Goal: Task Accomplishment & Management: Manage account settings

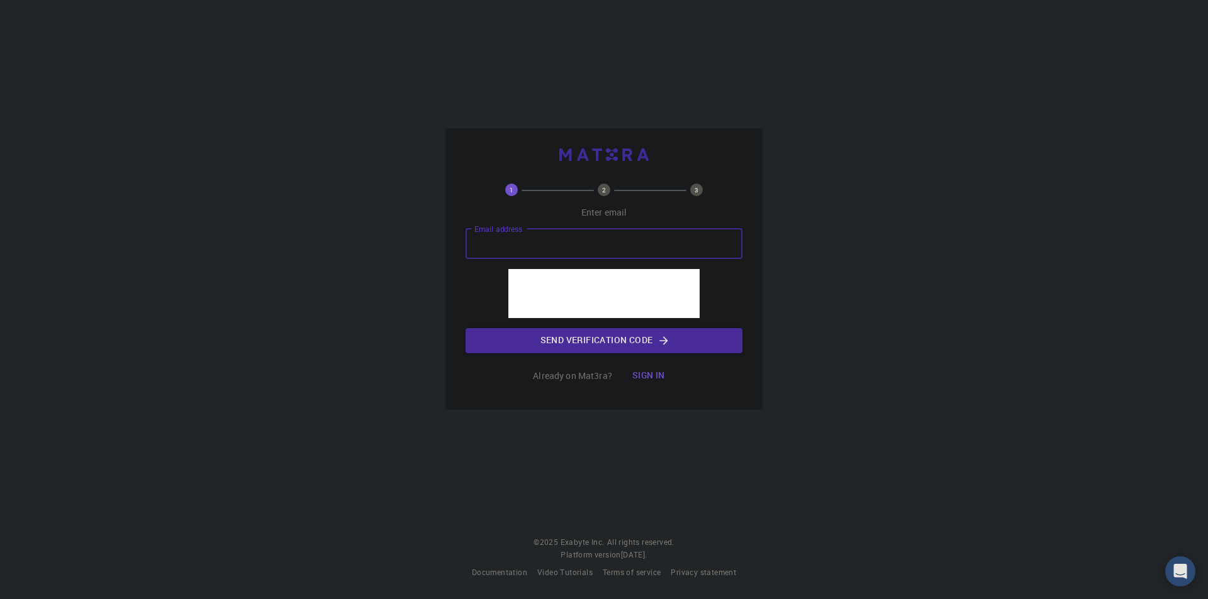
click at [562, 247] on input "Email address" at bounding box center [603, 244] width 277 height 30
type input "[EMAIL_ADDRESS][DOMAIN_NAME]"
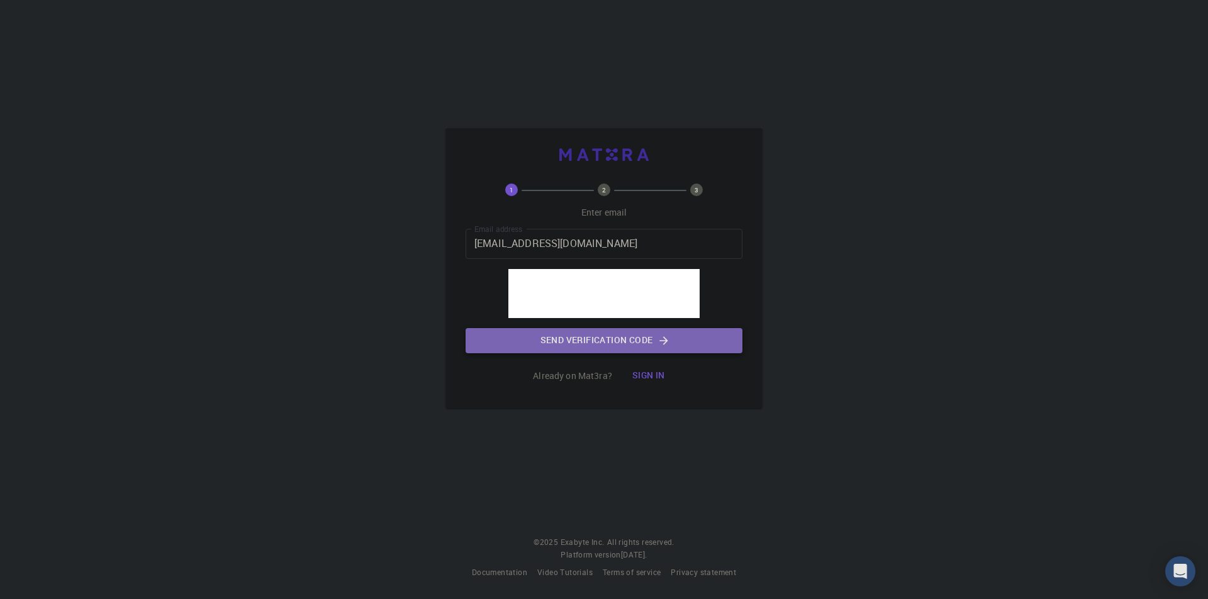
click at [576, 348] on button "Send verification code" at bounding box center [603, 340] width 277 height 25
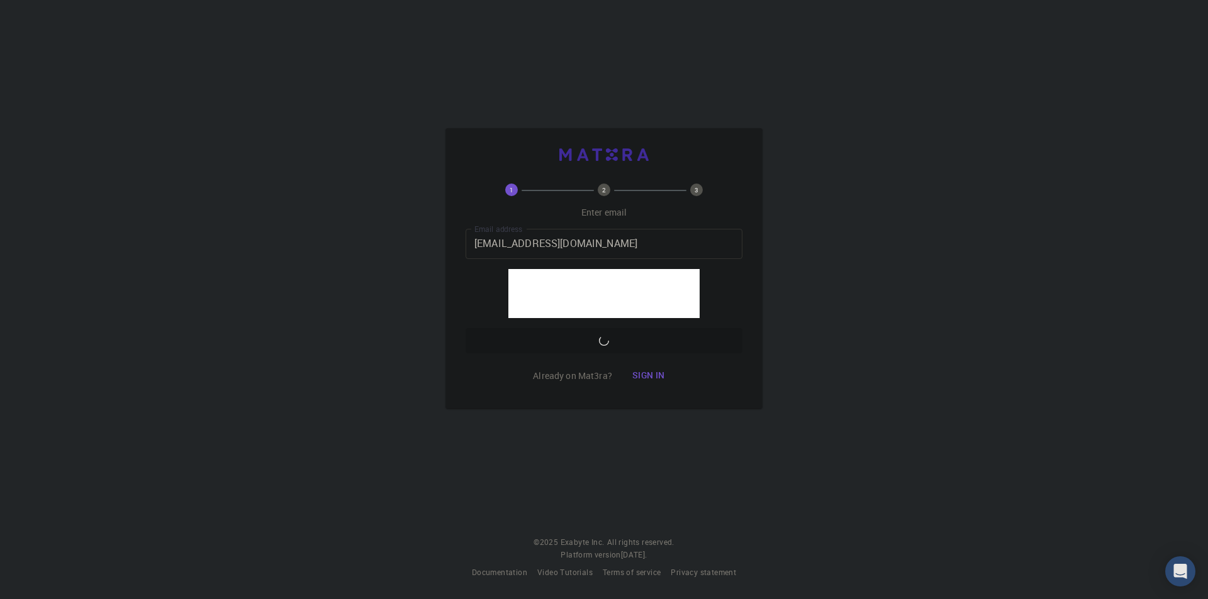
click at [600, 192] on circle at bounding box center [604, 190] width 13 height 13
click at [648, 369] on button "Sign in" at bounding box center [648, 376] width 53 height 25
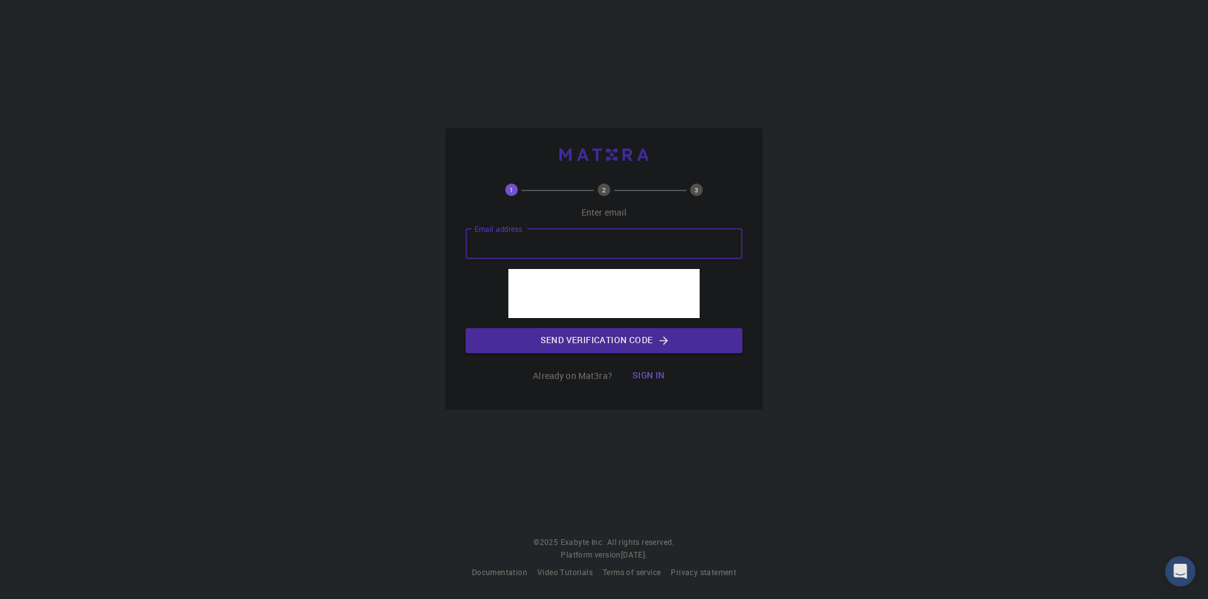
click at [548, 254] on input "Email address" at bounding box center [603, 244] width 277 height 30
type input "[EMAIL_ADDRESS][DOMAIN_NAME]"
click at [554, 348] on button "Send verification code" at bounding box center [603, 340] width 277 height 25
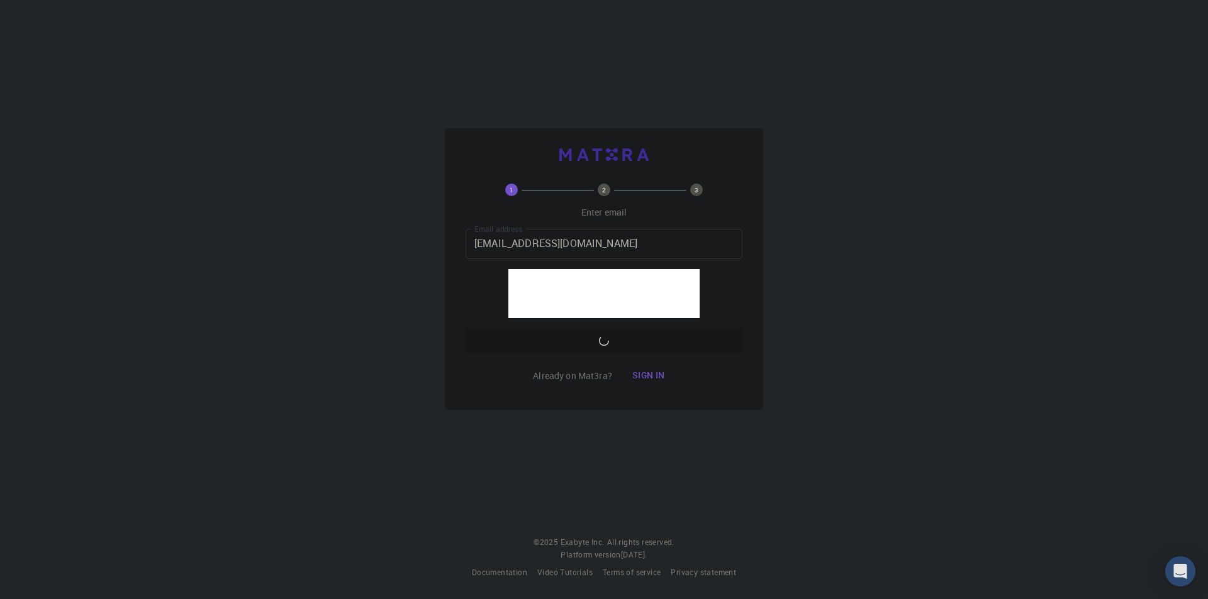
click at [660, 376] on button "Sign in" at bounding box center [648, 376] width 53 height 25
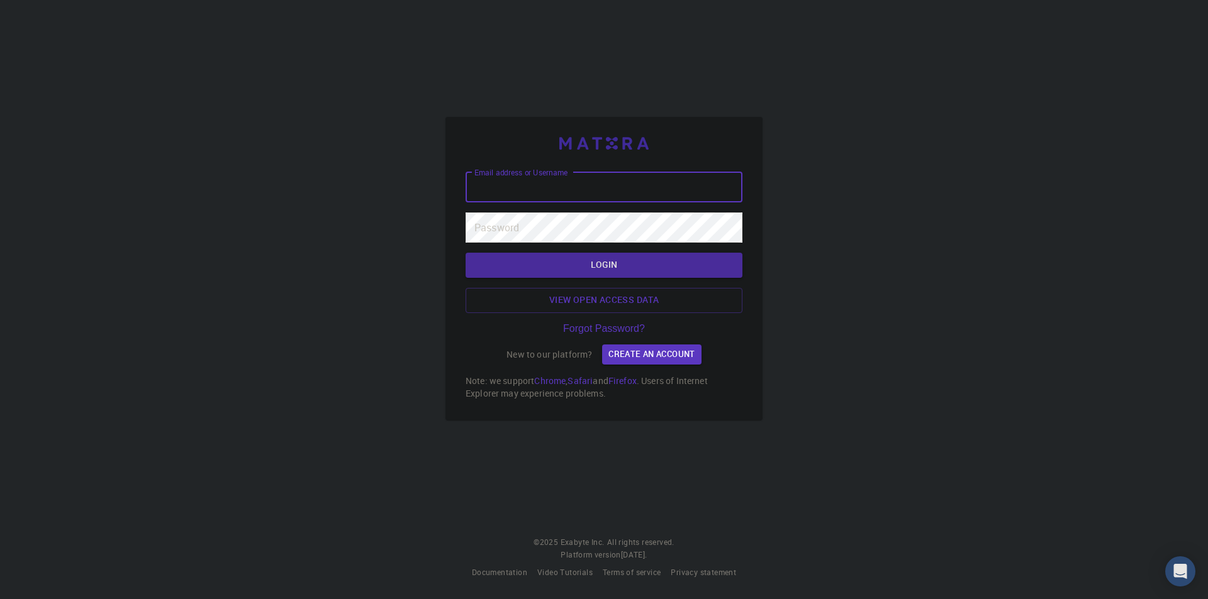
click at [653, 194] on input "Email address or Username" at bounding box center [603, 187] width 277 height 30
type input "f"
paste input "f"
type input "f"
paste input "[EMAIL_ADDRESS][DOMAIN_NAME]"
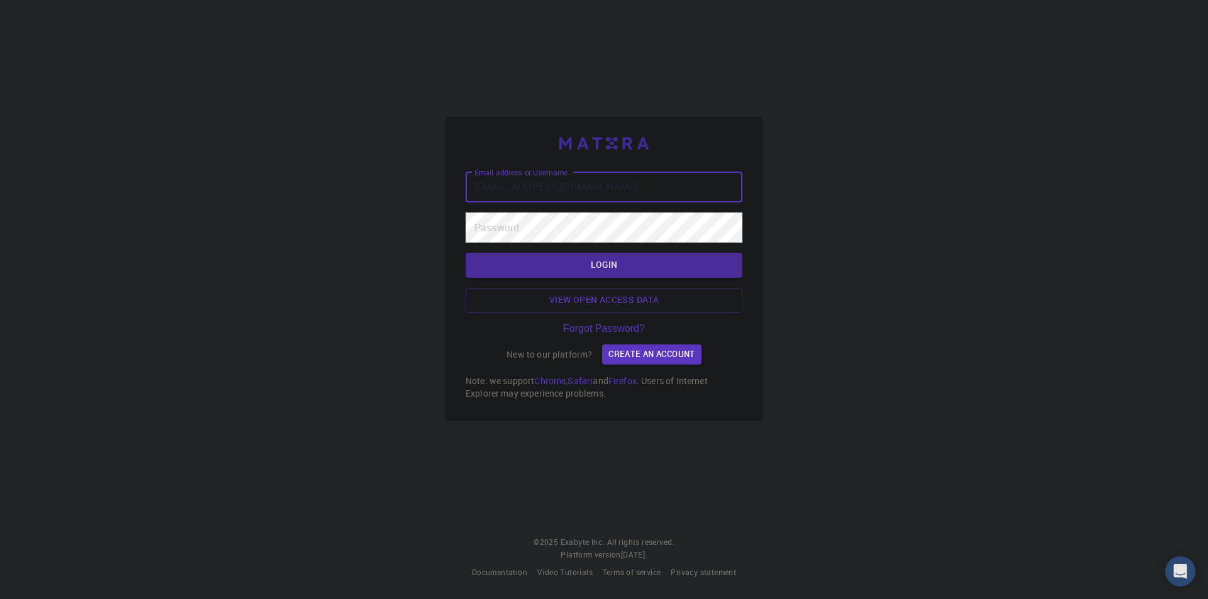
type input "[EMAIL_ADDRESS][DOMAIN_NAME]"
click at [656, 265] on button "LOGIN" at bounding box center [603, 265] width 277 height 25
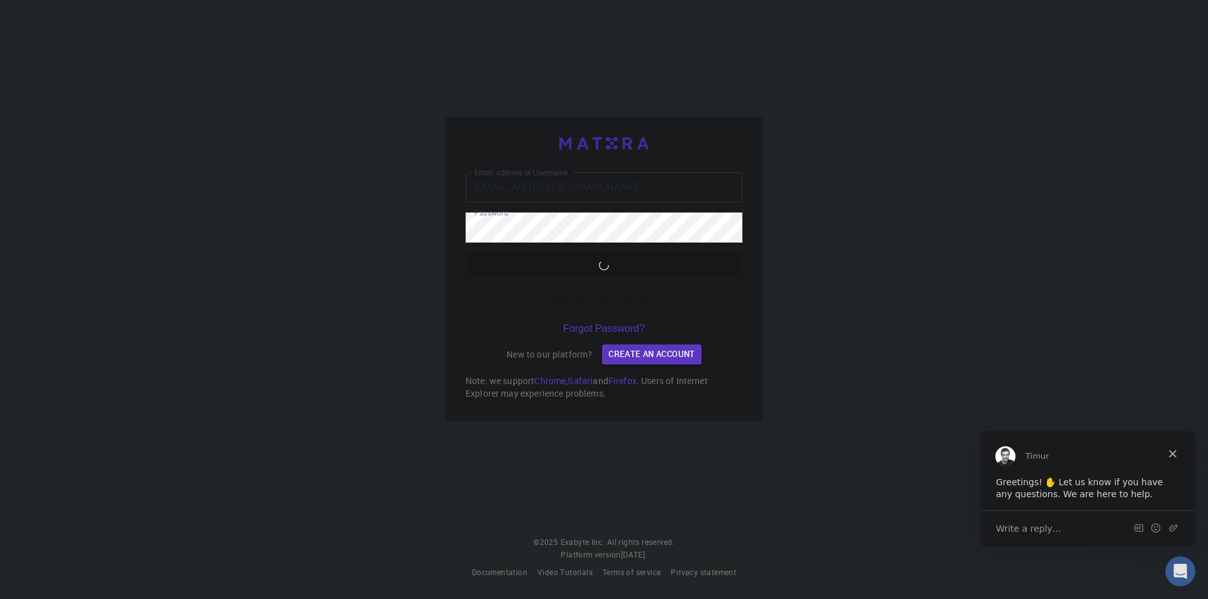
click at [1168, 458] on span "Close" at bounding box center [1172, 453] width 45 height 45
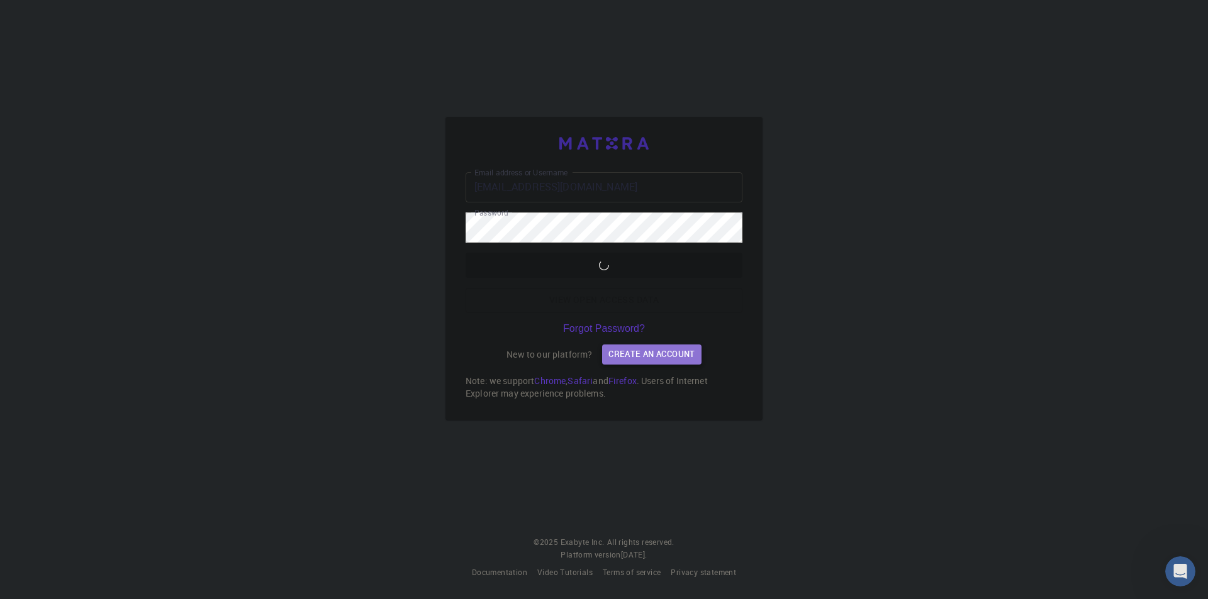
click at [659, 354] on link "Create an account" at bounding box center [651, 355] width 99 height 20
